Goal: Find specific page/section: Find specific page/section

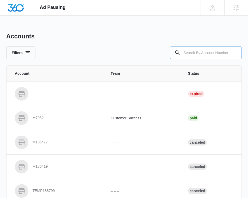
click at [215, 54] on input "text" at bounding box center [206, 52] width 72 height 13
paste input "M337443"
type input "M337443"
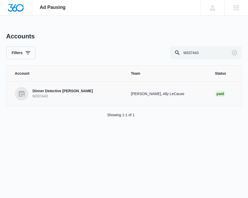
click at [60, 92] on p "Dinner Detective [PERSON_NAME]" at bounding box center [63, 90] width 60 height 5
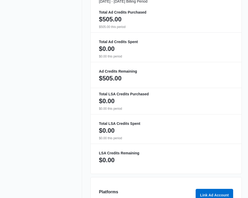
scroll to position [364, 0]
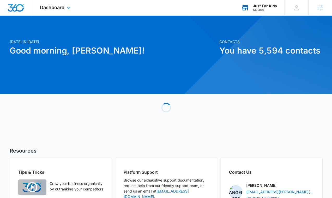
click at [259, 13] on div "Just For Kids M7355 Your Accounts View All" at bounding box center [258, 7] width 51 height 15
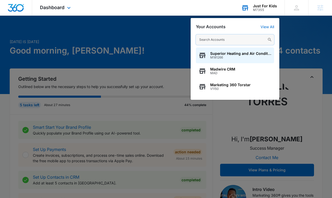
paste input "M337443"
type input "M337443"
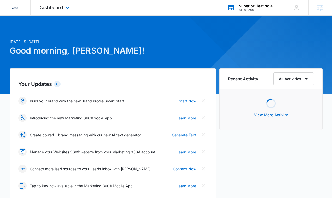
click at [251, 6] on div "Superior Heating and Air Conditioning" at bounding box center [258, 6] width 38 height 4
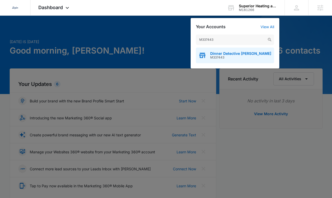
type input "M337443"
click at [229, 54] on span "Dinner Detective [PERSON_NAME]" at bounding box center [240, 53] width 61 height 4
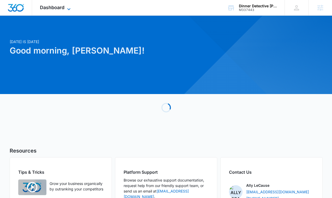
click at [61, 7] on span "Dashboard" at bounding box center [52, 7] width 25 height 5
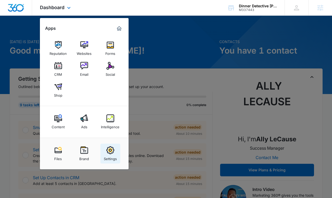
click at [108, 151] on img at bounding box center [110, 150] width 8 height 8
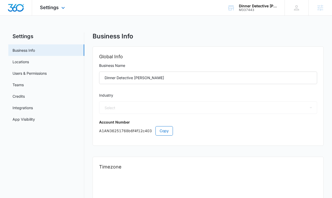
select select "24"
select select "US"
select select "America/Denver"
click at [60, 7] on icon at bounding box center [63, 9] width 6 height 6
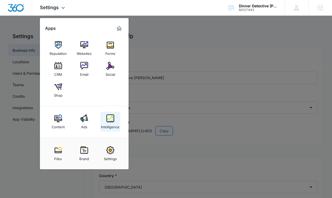
click at [111, 115] on img at bounding box center [110, 118] width 8 height 8
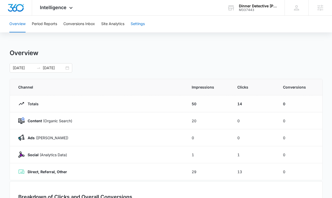
click at [134, 22] on button "Settings" at bounding box center [138, 24] width 14 height 17
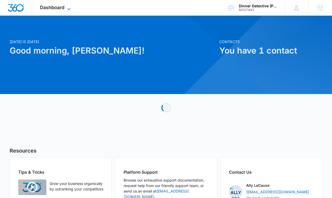
click at [51, 7] on span "Dashboard" at bounding box center [52, 7] width 25 height 5
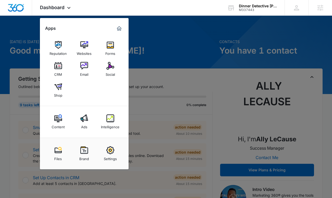
click at [120, 117] on link "Intelligence" at bounding box center [110, 122] width 20 height 20
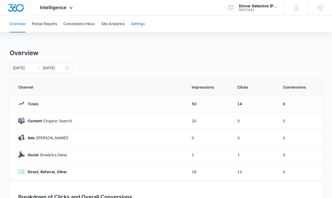
click at [139, 26] on button "Settings" at bounding box center [138, 24] width 14 height 17
